Goal: Complete application form

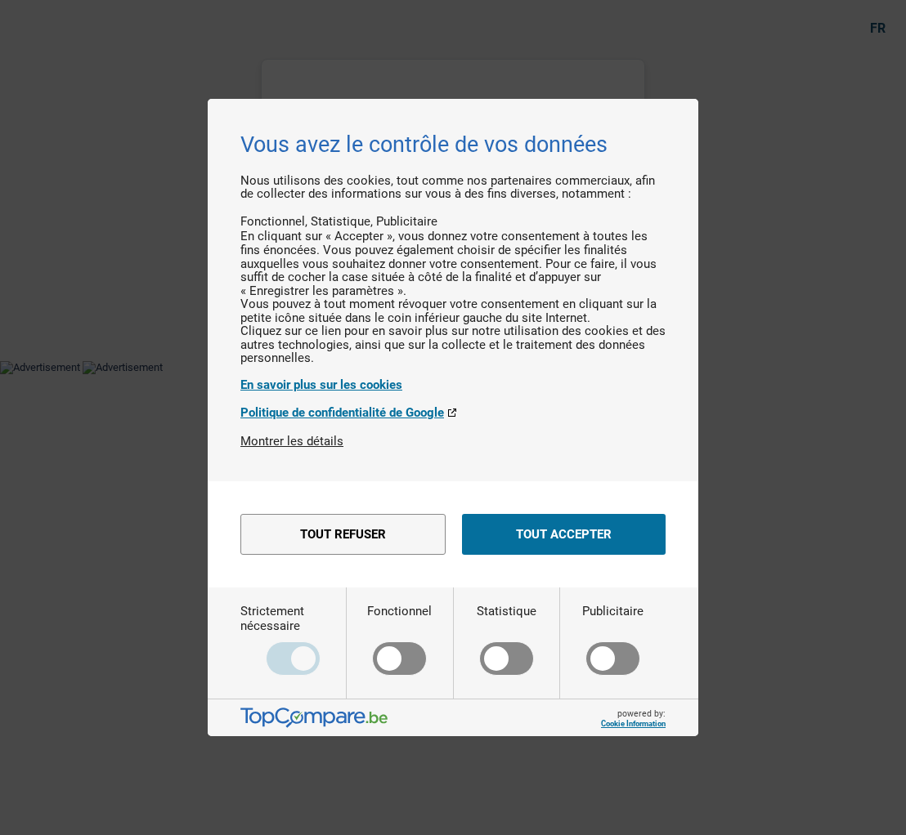
select select "refinancing"
select select "household"
select select "120"
select select "refinancing"
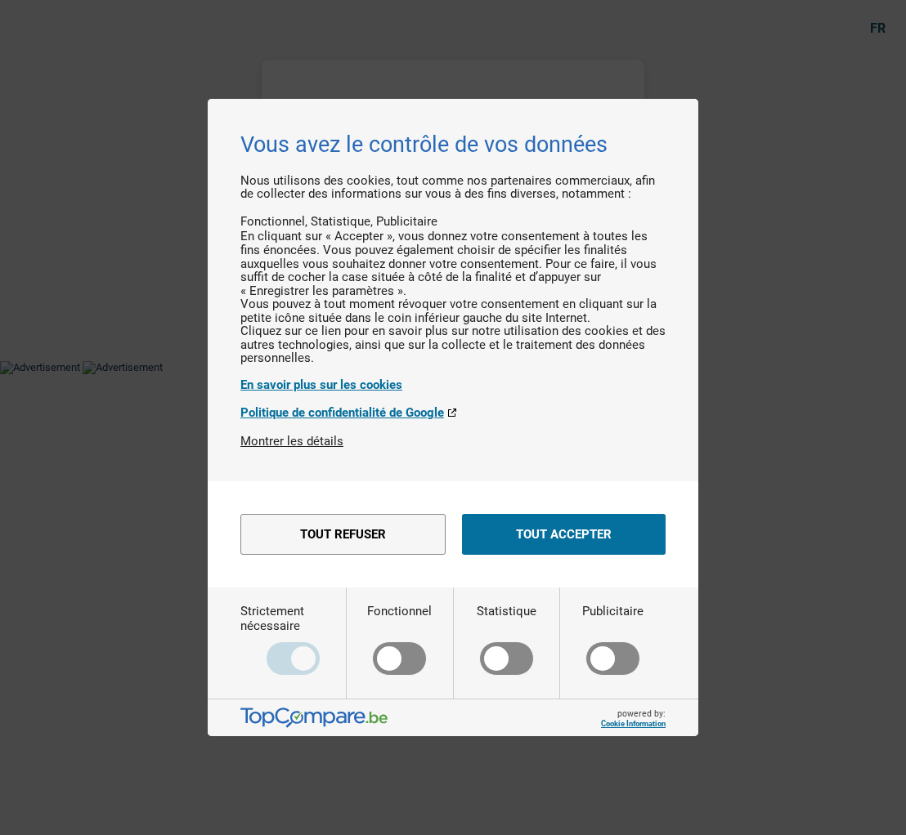
select select "refinancing"
select select "household"
select select "yes"
select select "120"
select select "privateEmployee"
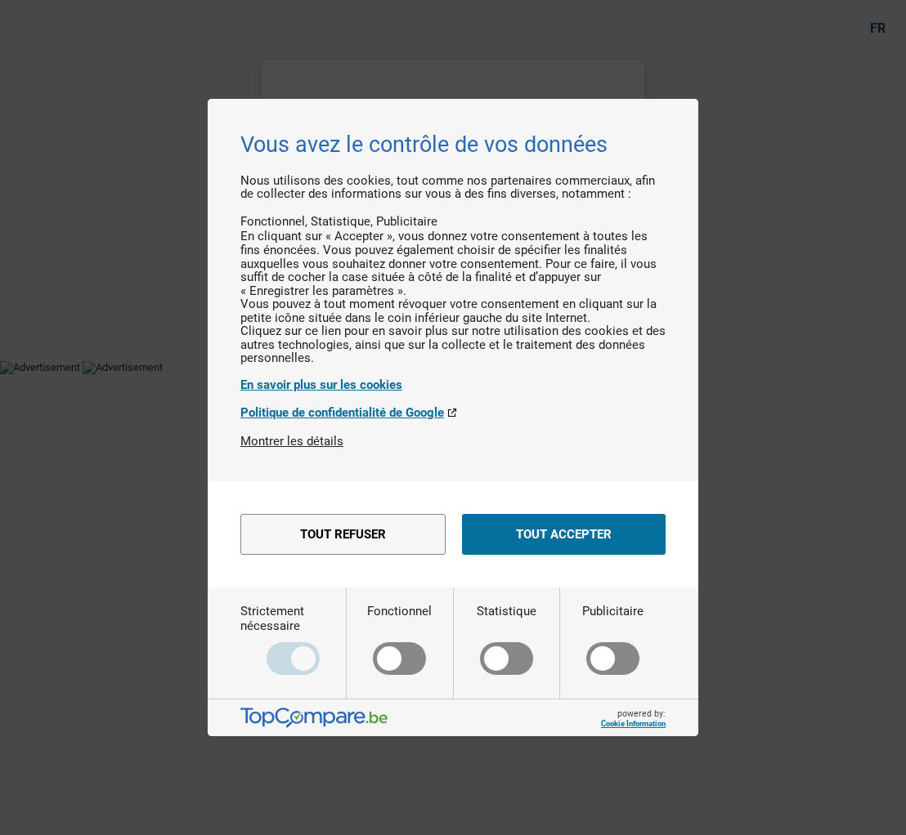
select select "netSalary"
select select "mealVouchers"
select select "liveWithParents"
select select "cardOrCredit"
select select "personalSale"
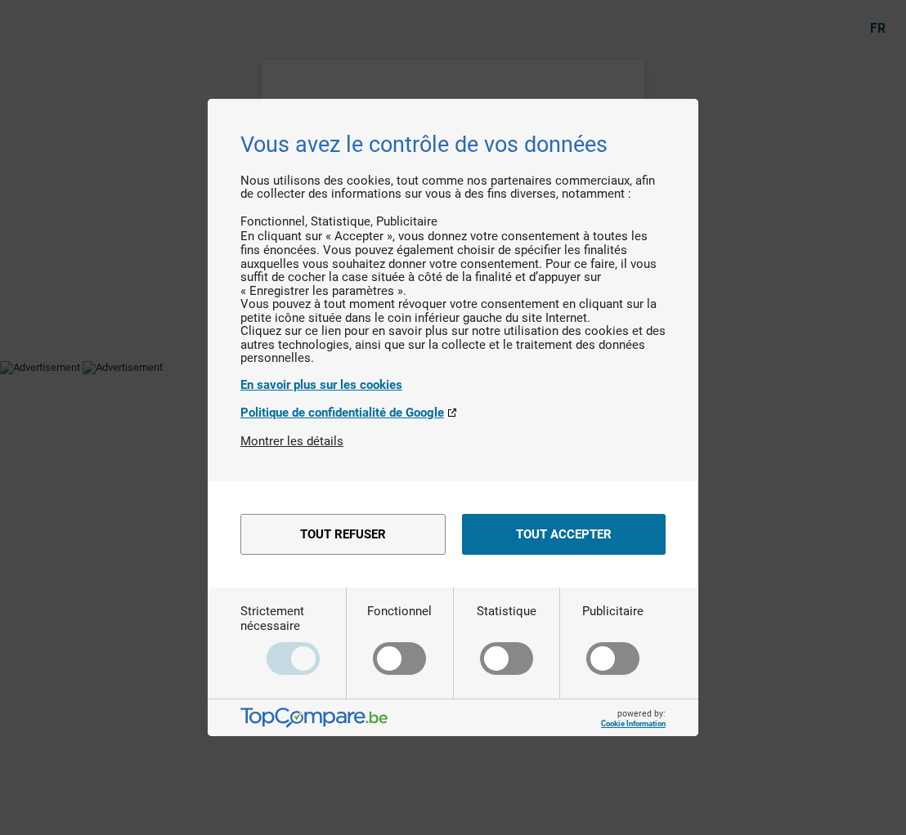
select select "42"
select select "refinancing"
select select "household"
select select "yes"
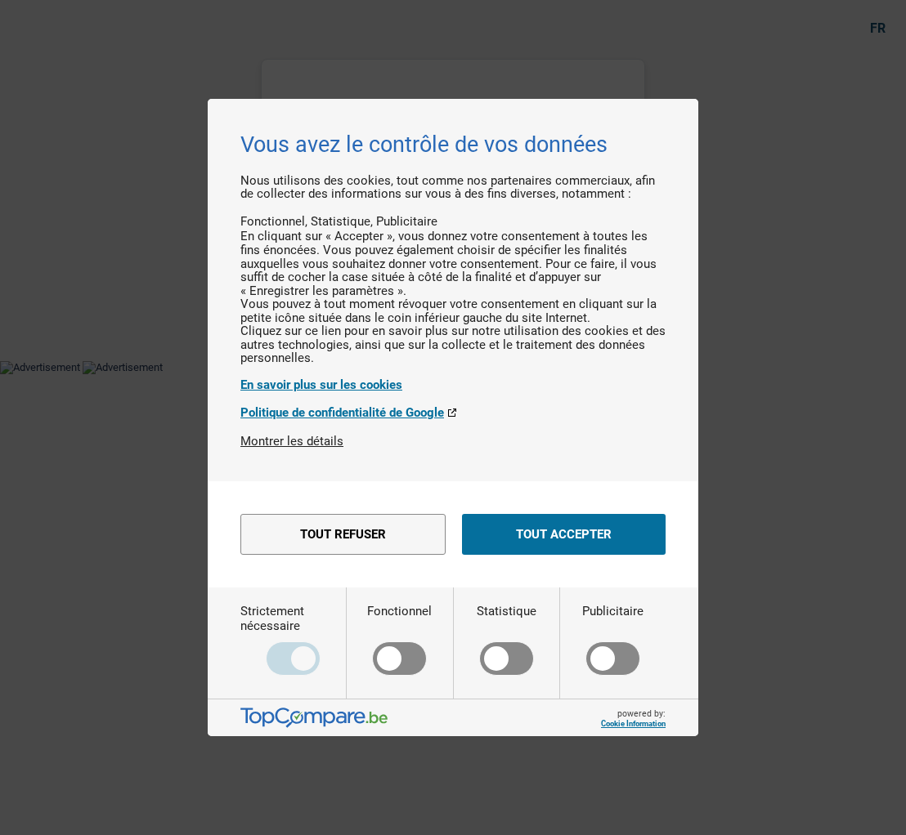
select select "120"
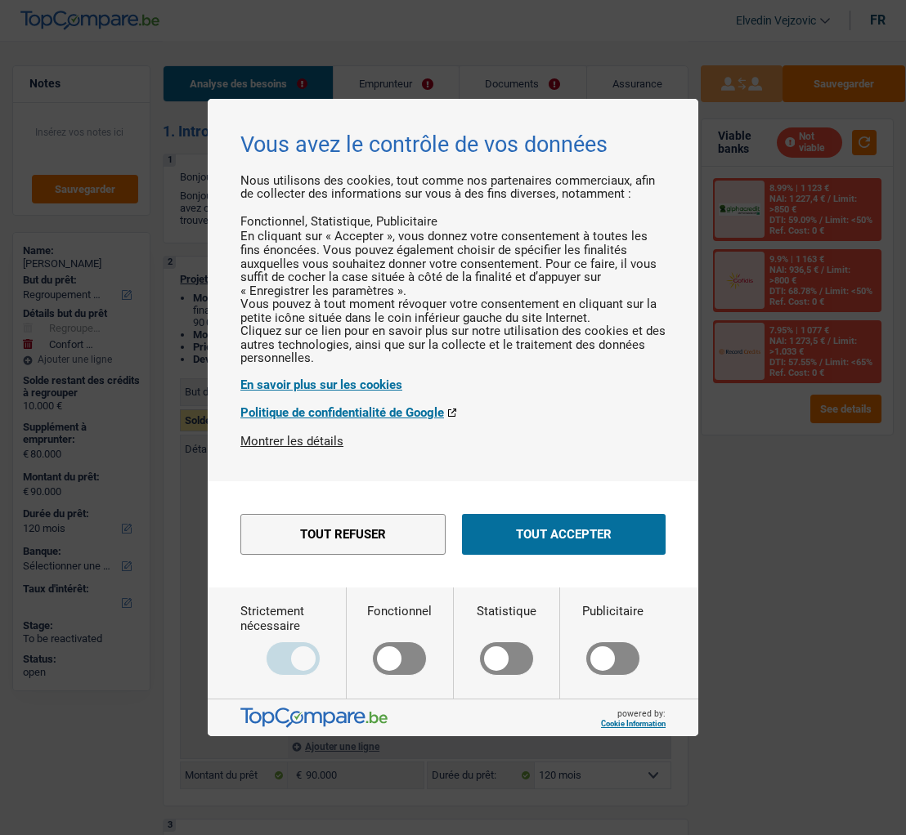
click at [575, 555] on button "Tout accepter" at bounding box center [564, 534] width 204 height 41
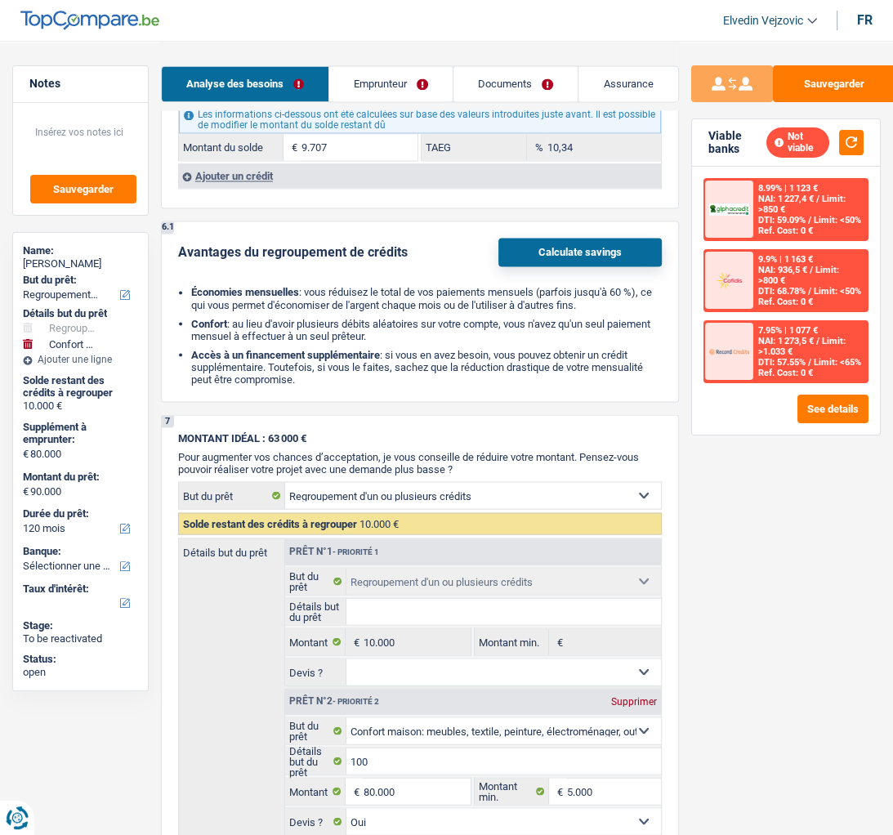
scroll to position [1921, 0]
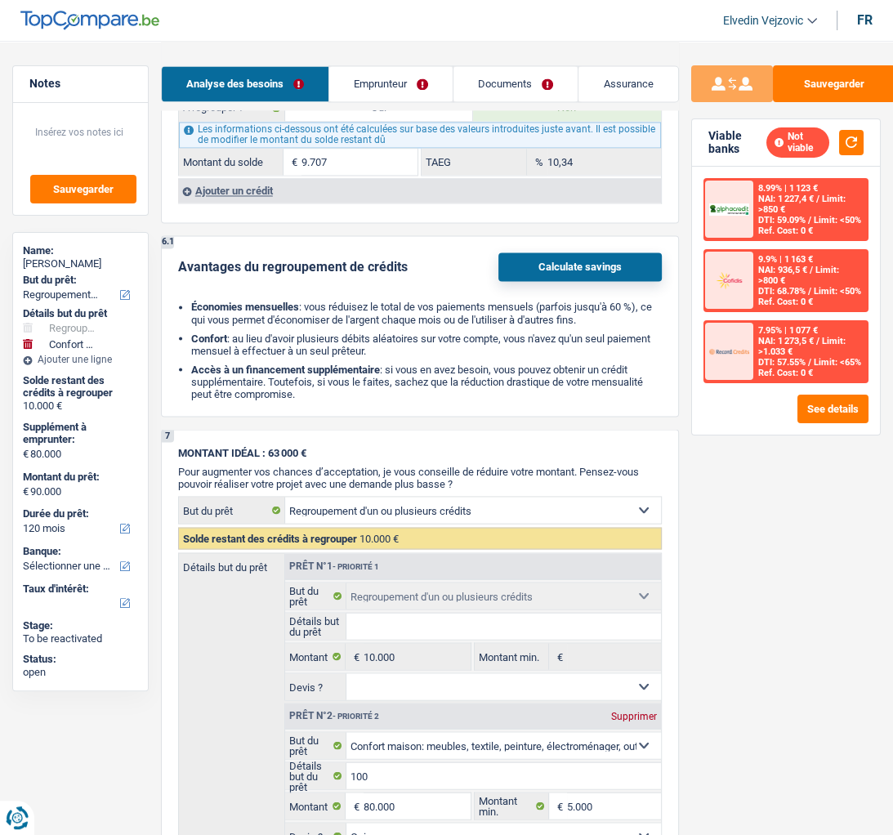
click at [568, 262] on button "Calculate savings" at bounding box center [580, 267] width 163 height 29
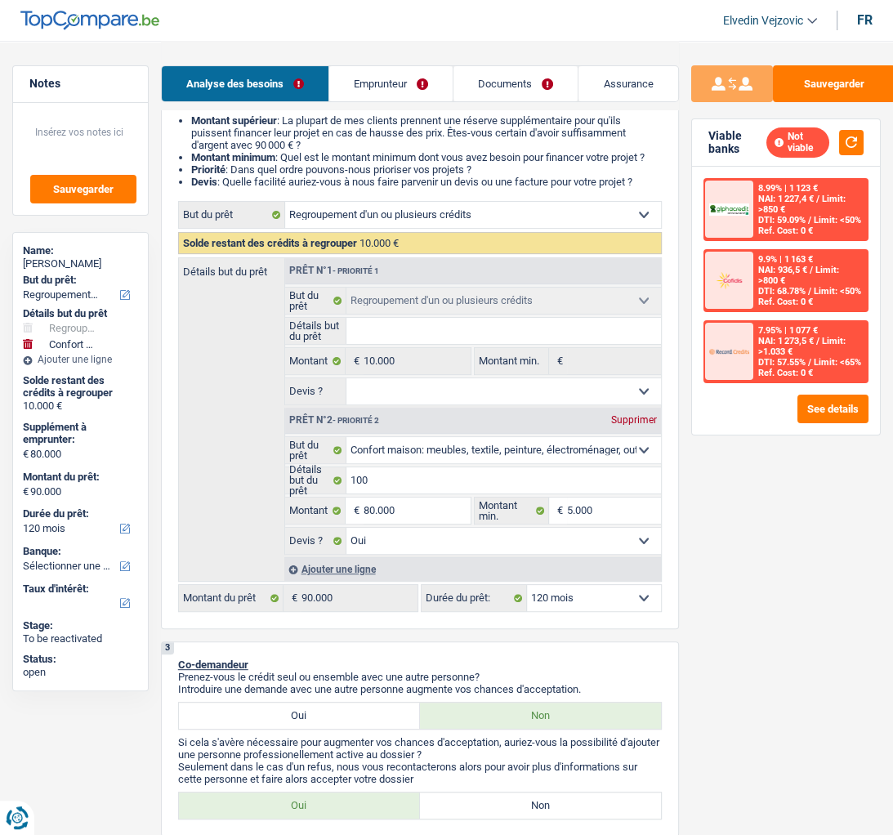
scroll to position [0, 0]
